Goal: Navigation & Orientation: Find specific page/section

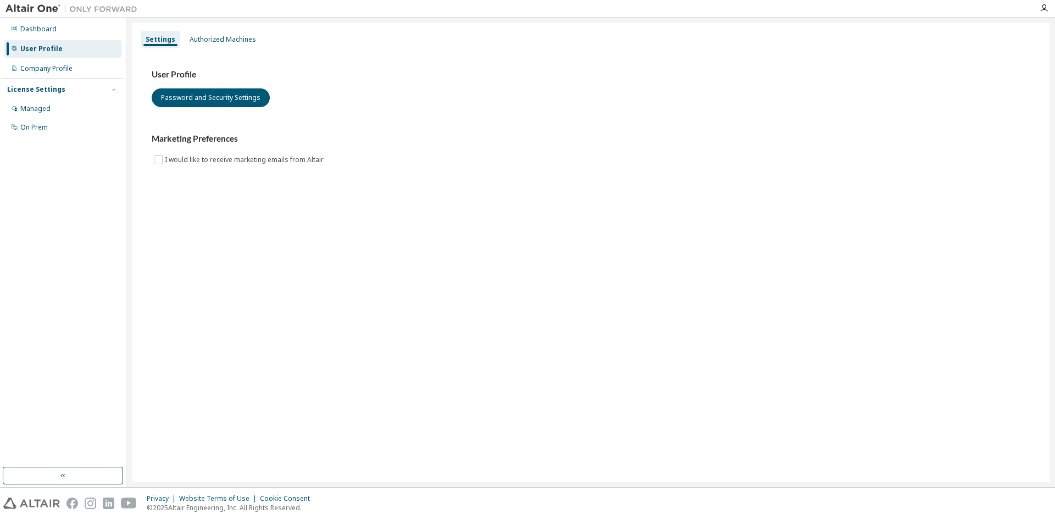
click at [44, 13] on img at bounding box center [73, 8] width 137 height 11
click at [45, 4] on img at bounding box center [73, 8] width 137 height 11
click at [40, 107] on div "Managed" at bounding box center [35, 108] width 30 height 9
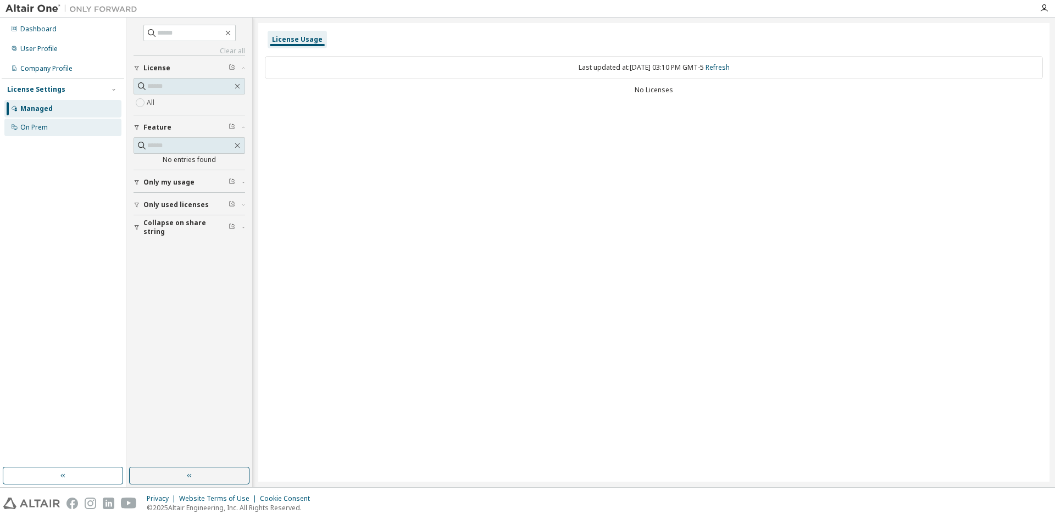
click at [45, 132] on div "On Prem" at bounding box center [62, 128] width 117 height 18
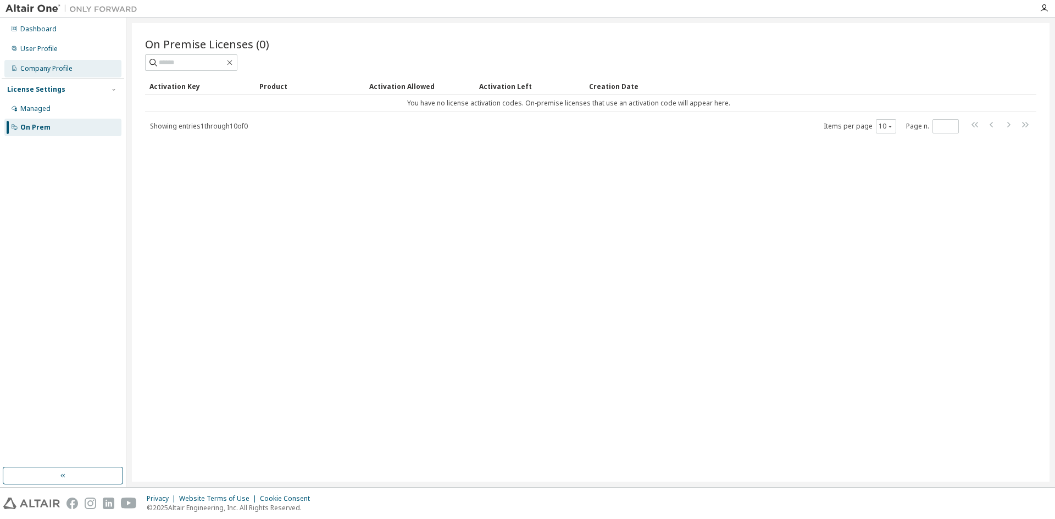
click at [40, 76] on div "Company Profile" at bounding box center [62, 69] width 117 height 18
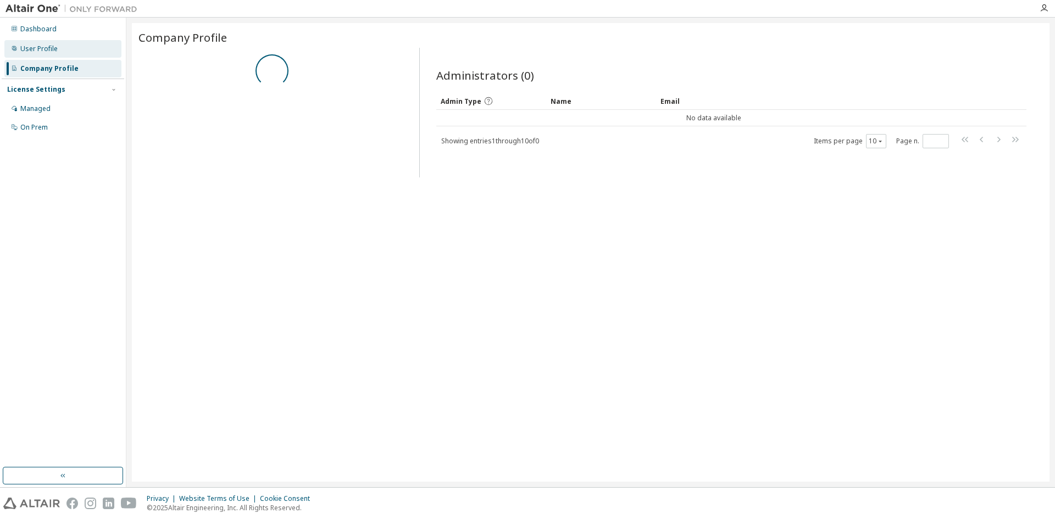
click at [39, 53] on div "User Profile" at bounding box center [62, 49] width 117 height 18
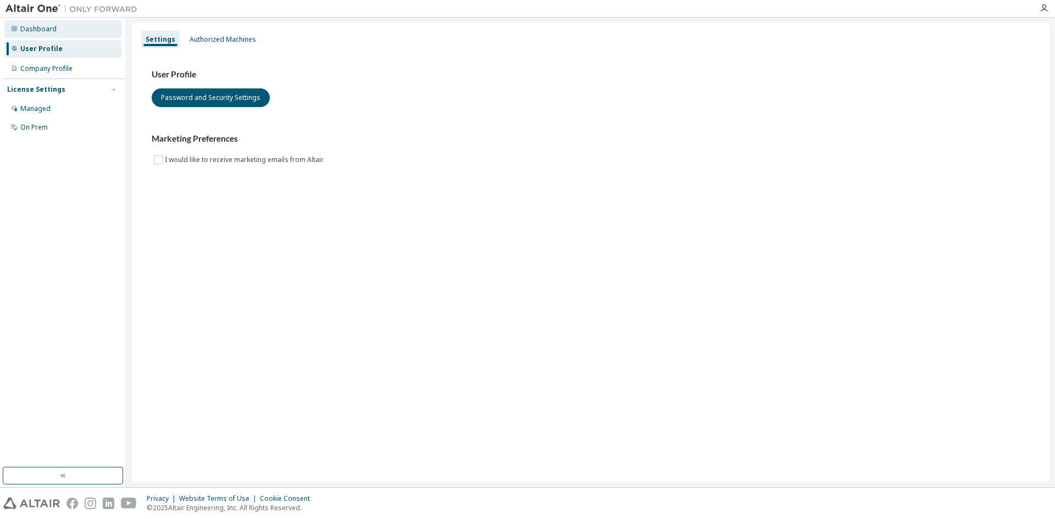
click at [40, 32] on div "Dashboard" at bounding box center [38, 29] width 36 height 9
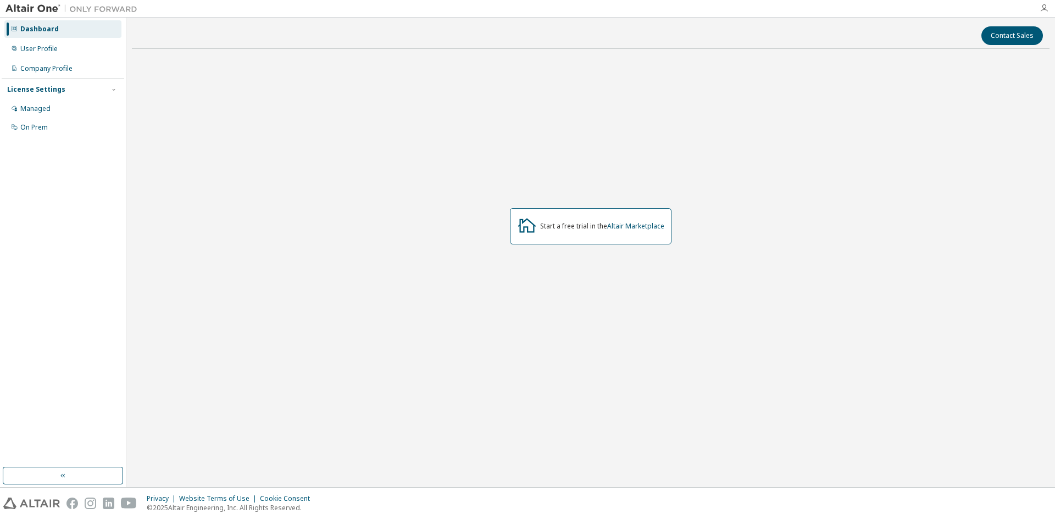
click at [1045, 7] on icon "button" at bounding box center [1044, 8] width 9 height 9
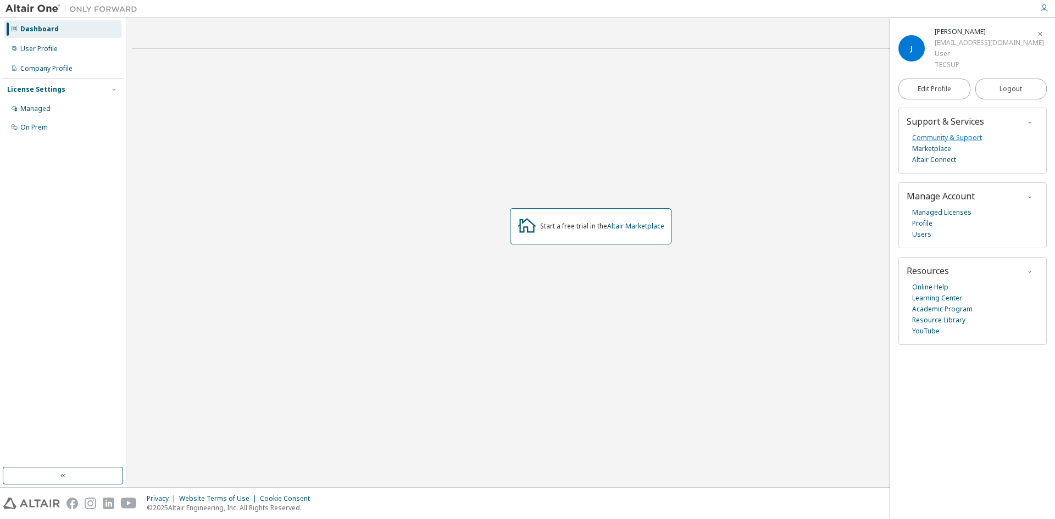
click at [927, 137] on link "Community & Support" at bounding box center [947, 137] width 70 height 11
click at [633, 228] on link "Altair Marketplace" at bounding box center [635, 225] width 57 height 9
